Goal: Communication & Community: Answer question/provide support

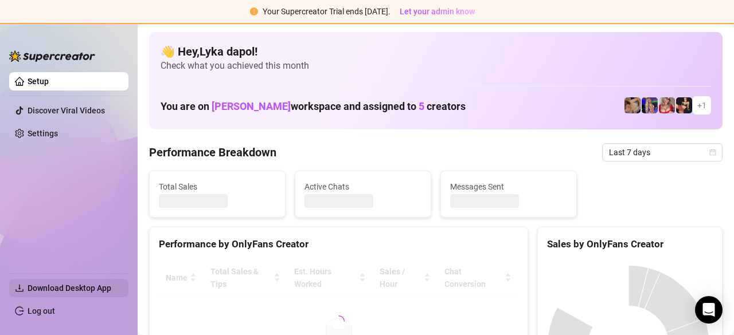
click at [62, 285] on span "Download Desktop App" at bounding box center [70, 288] width 84 height 9
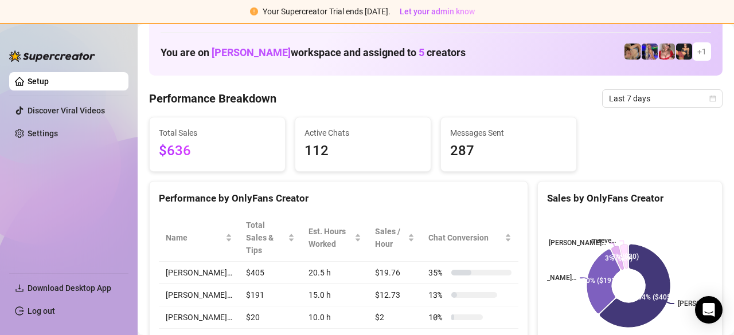
scroll to position [115, 0]
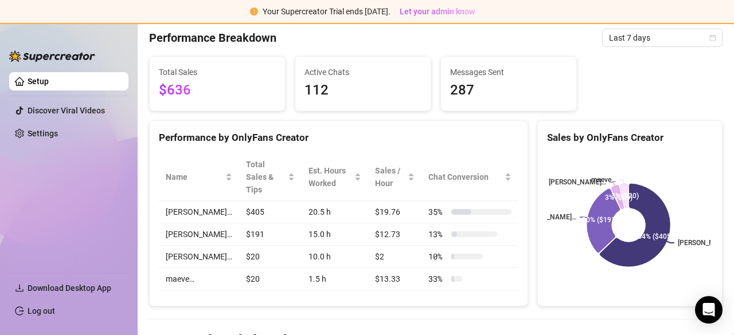
click at [180, 224] on td "[PERSON_NAME]…" at bounding box center [199, 235] width 80 height 22
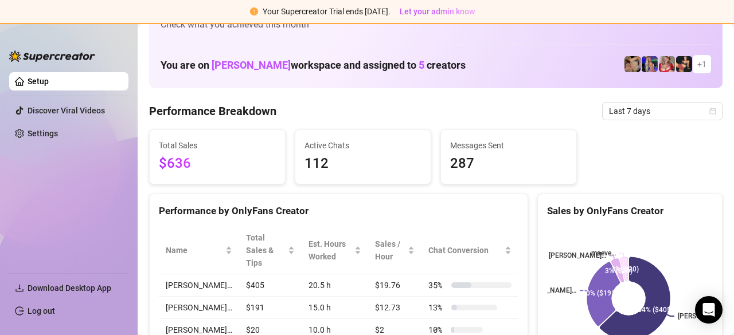
scroll to position [0, 0]
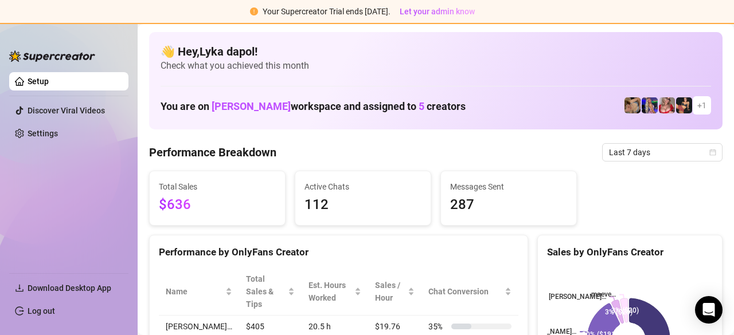
click at [49, 81] on link "Setup" at bounding box center [38, 81] width 21 height 9
click at [58, 129] on link "Settings" at bounding box center [43, 133] width 30 height 9
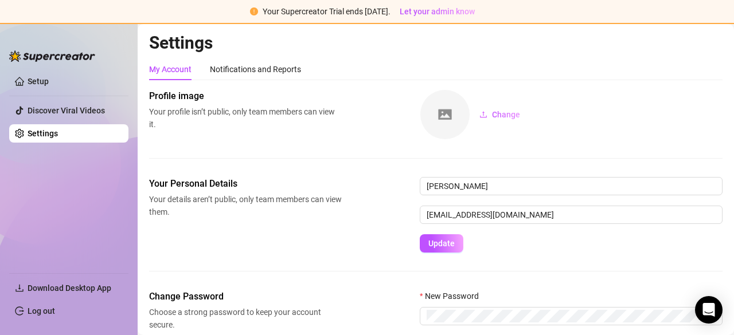
scroll to position [66, 0]
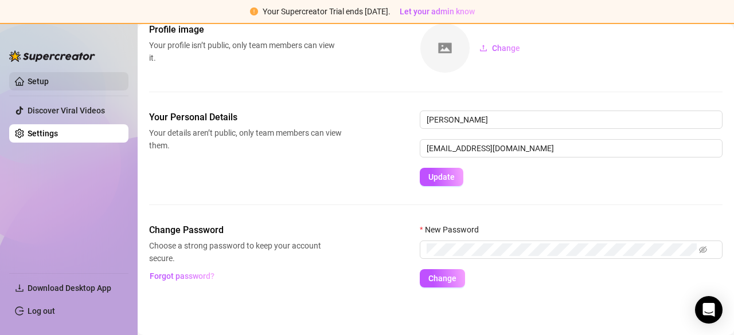
click at [49, 84] on link "Setup" at bounding box center [38, 81] width 21 height 9
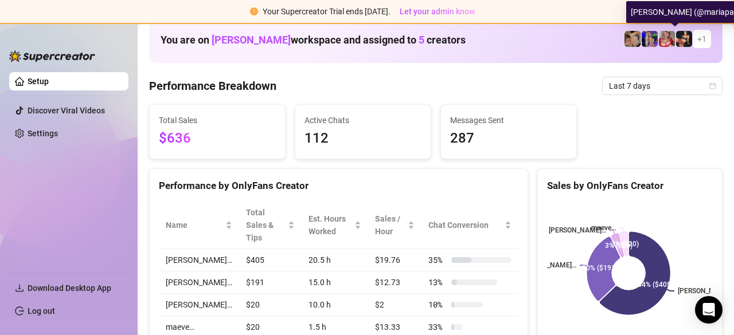
click at [676, 37] on img at bounding box center [684, 39] width 16 height 16
click at [697, 40] on span "+ 1" at bounding box center [701, 39] width 9 height 13
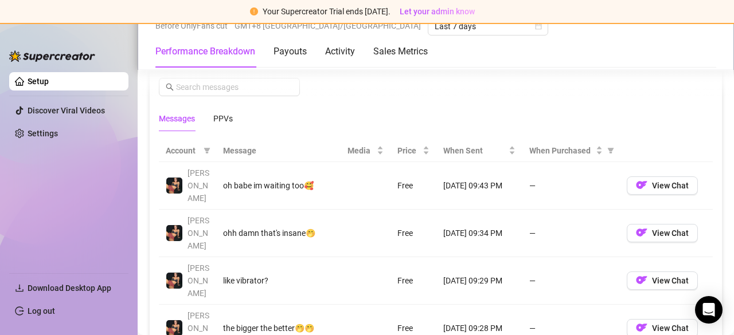
scroll to position [1098, 0]
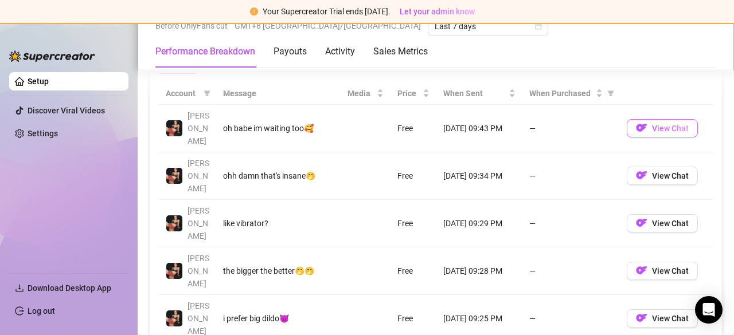
click at [674, 120] on button "View Chat" at bounding box center [661, 128] width 71 height 18
click at [348, 51] on div "Activity" at bounding box center [340, 52] width 30 height 14
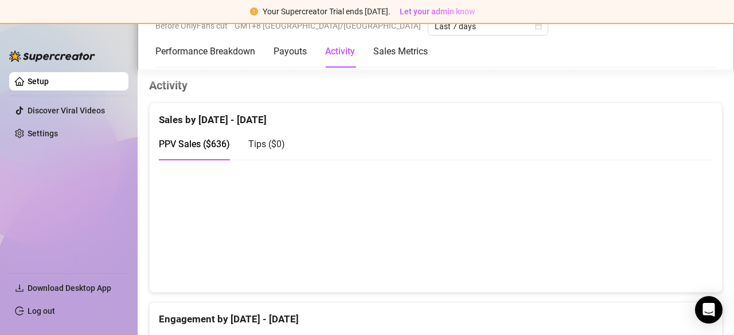
scroll to position [579, 0]
click at [227, 56] on Breakdown "Performance Breakdown" at bounding box center [205, 52] width 100 height 14
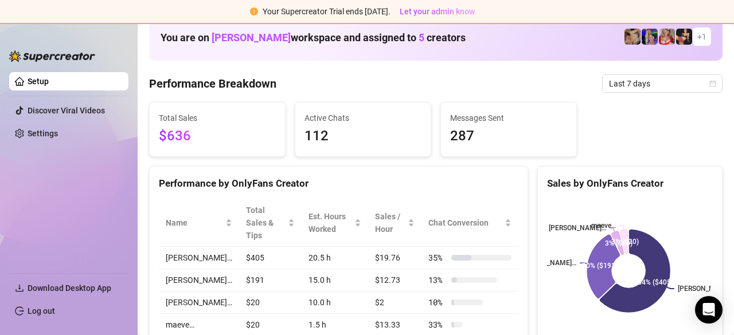
scroll to position [0, 0]
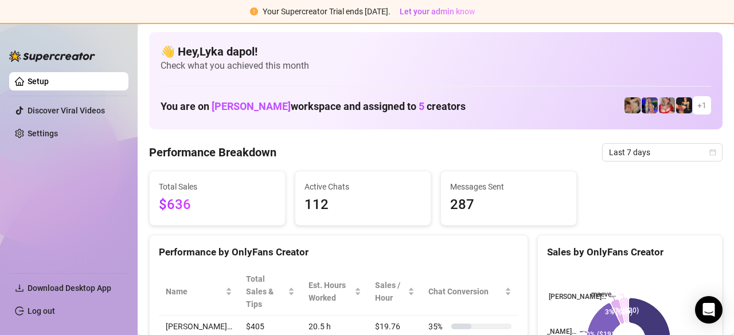
click at [697, 108] on span "+ 1" at bounding box center [701, 105] width 9 height 13
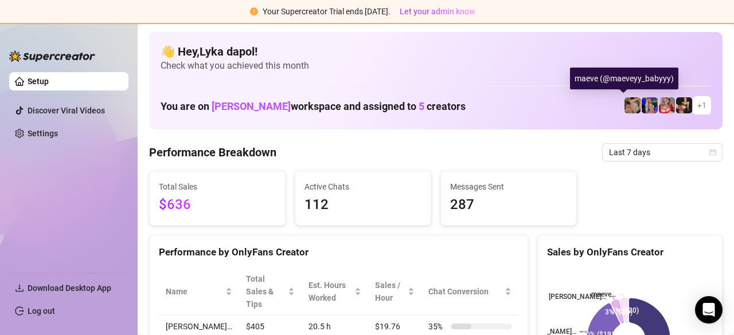
click at [627, 102] on img at bounding box center [632, 105] width 16 height 16
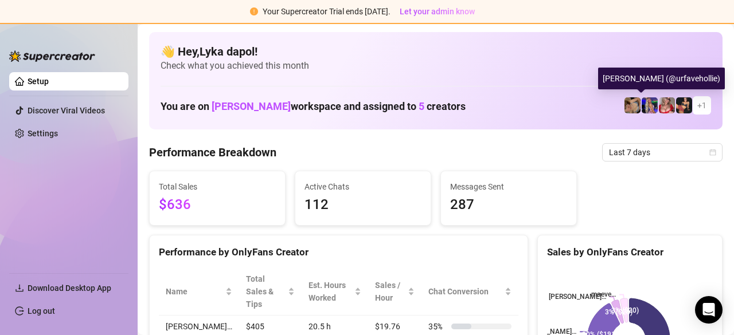
click at [641, 106] on img at bounding box center [649, 105] width 16 height 16
click at [661, 109] on img at bounding box center [667, 105] width 16 height 16
click at [665, 109] on img at bounding box center [667, 105] width 16 height 16
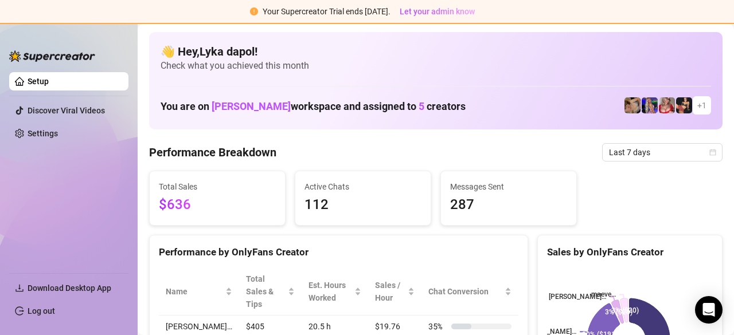
click at [220, 107] on span "[PERSON_NAME]" at bounding box center [251, 106] width 79 height 12
click at [254, 108] on span "[PERSON_NAME]" at bounding box center [251, 106] width 79 height 12
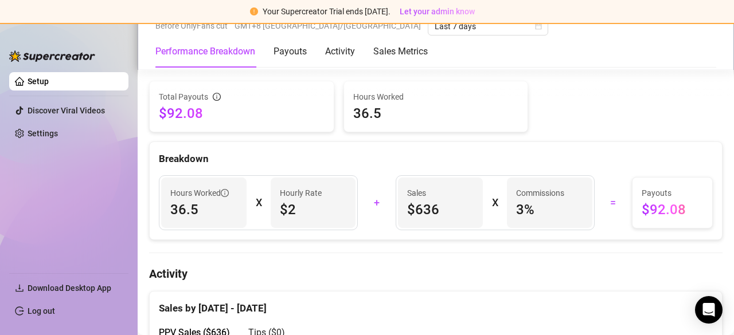
scroll to position [344, 0]
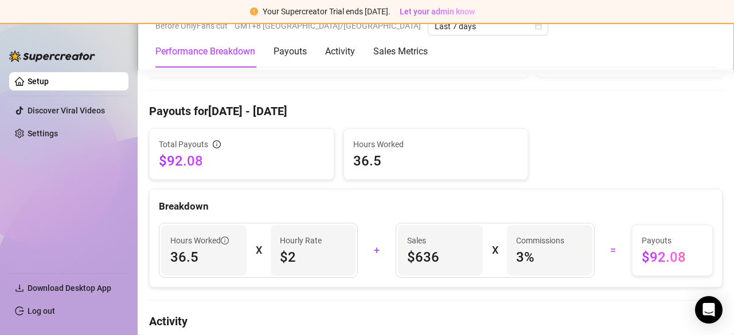
click at [252, 155] on span "$92.08" at bounding box center [242, 161] width 166 height 18
click at [418, 170] on div "Hours Worked 36.5" at bounding box center [436, 154] width 184 height 50
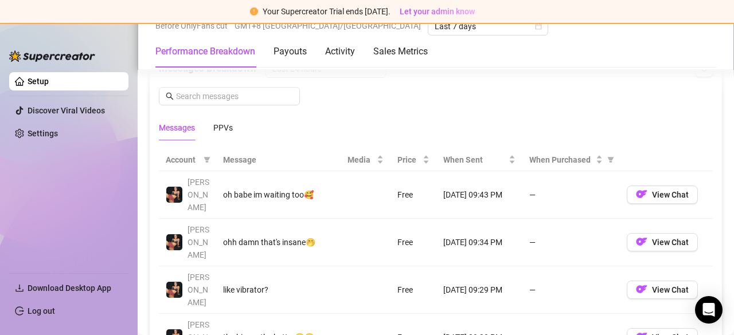
scroll to position [974, 0]
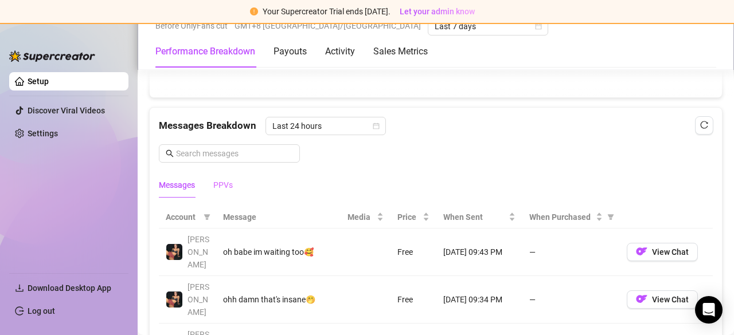
click at [222, 174] on div "PPVs" at bounding box center [222, 185] width 19 height 26
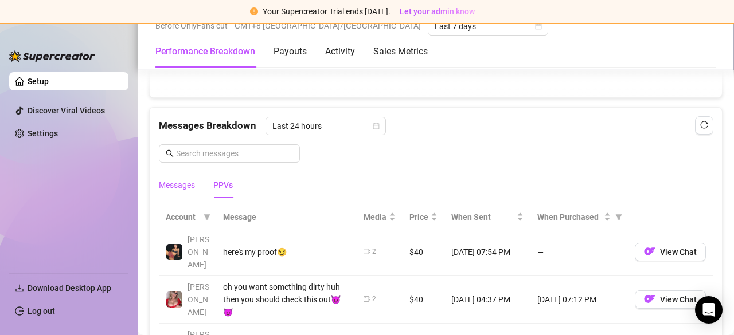
click at [189, 179] on div "Messages" at bounding box center [177, 185] width 36 height 13
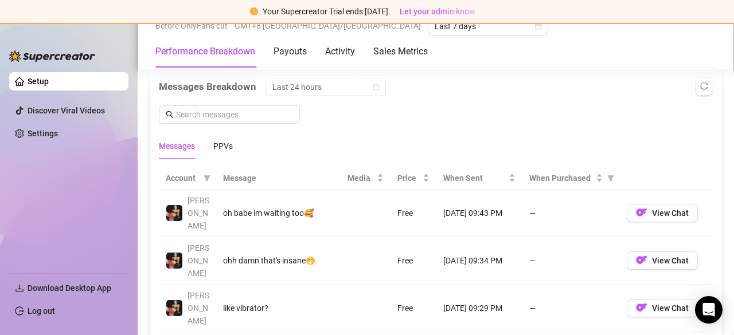
scroll to position [1032, 0]
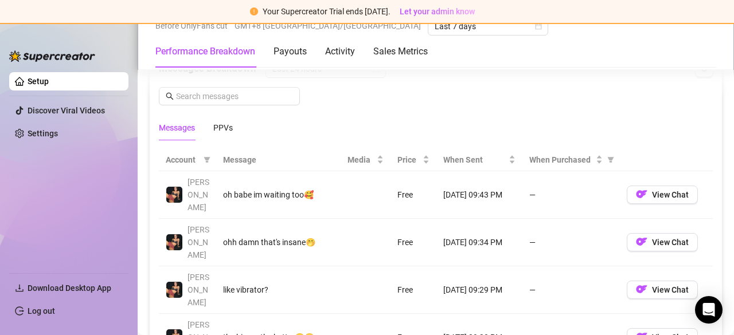
click at [251, 189] on div "oh babe im waiting too🥰" at bounding box center [278, 195] width 111 height 13
click at [246, 162] on th "Message" at bounding box center [278, 160] width 124 height 22
click at [253, 156] on th "Message" at bounding box center [278, 160] width 124 height 22
click at [669, 186] on button "View Chat" at bounding box center [661, 195] width 71 height 18
